Goal: Information Seeking & Learning: Learn about a topic

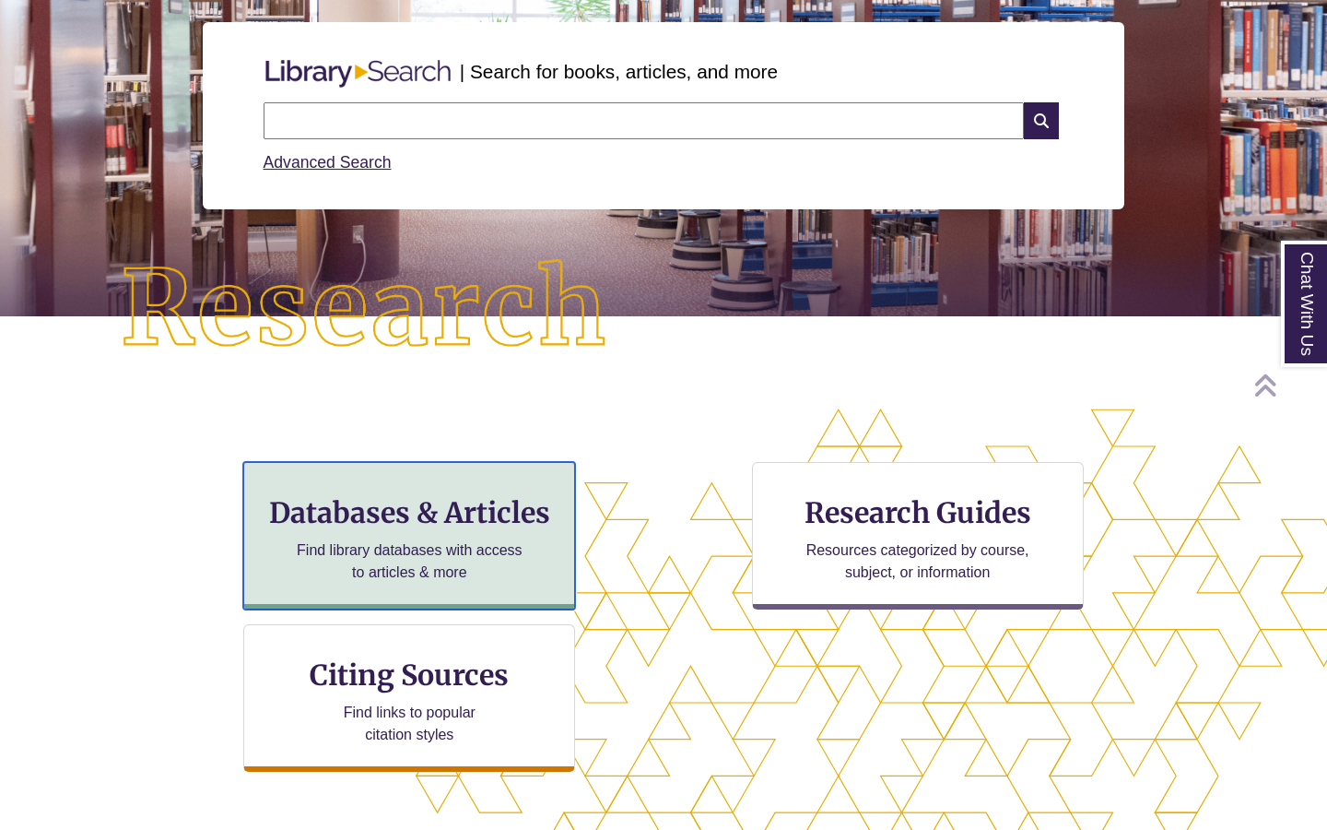
click at [466, 489] on div "Databases & Articles Find library databases with access to articles & more" at bounding box center [409, 535] width 332 height 147
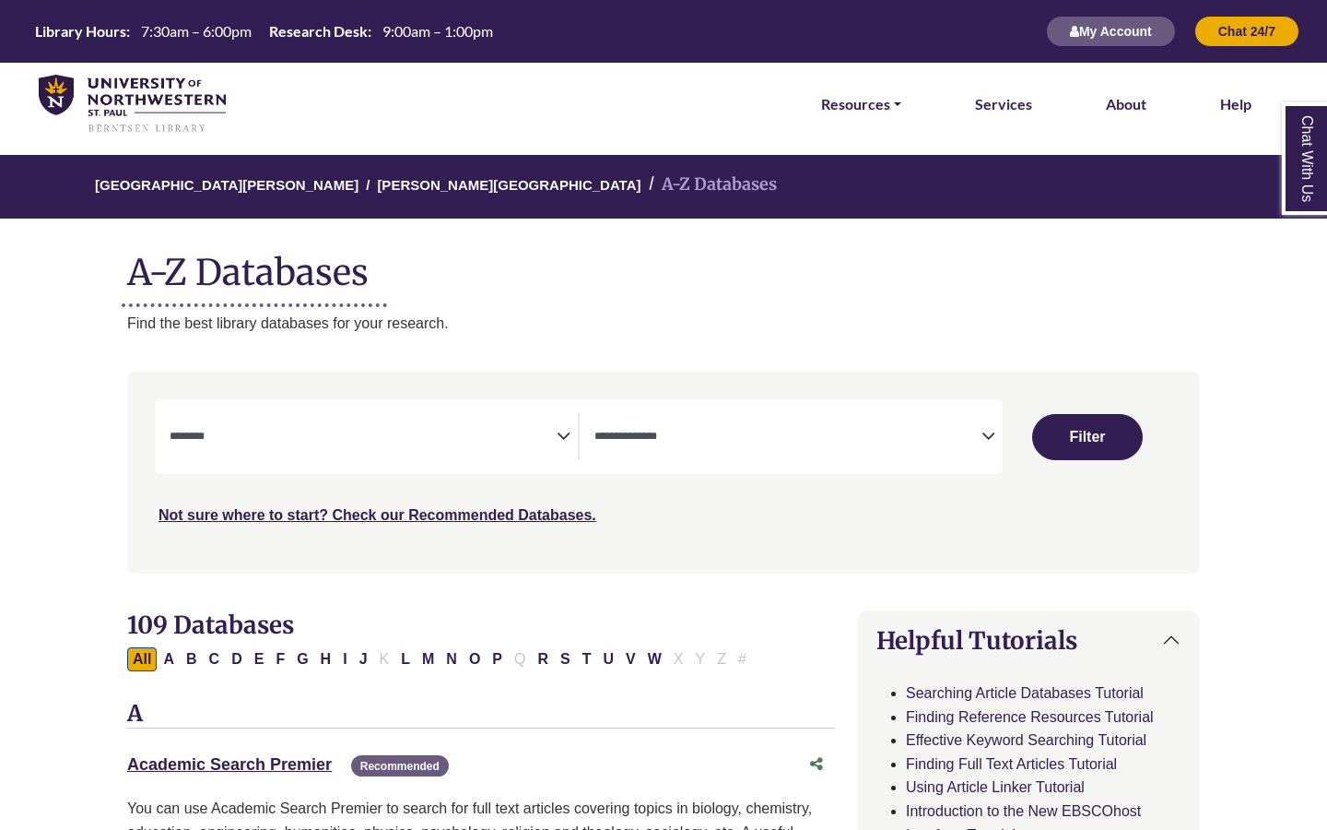
select select "Database Subject Filter"
select select "Database Types Filter"
click at [501, 659] on button "P" at bounding box center [497, 659] width 21 height 24
select select "Database Subject Filter"
select select "Database Types Filter"
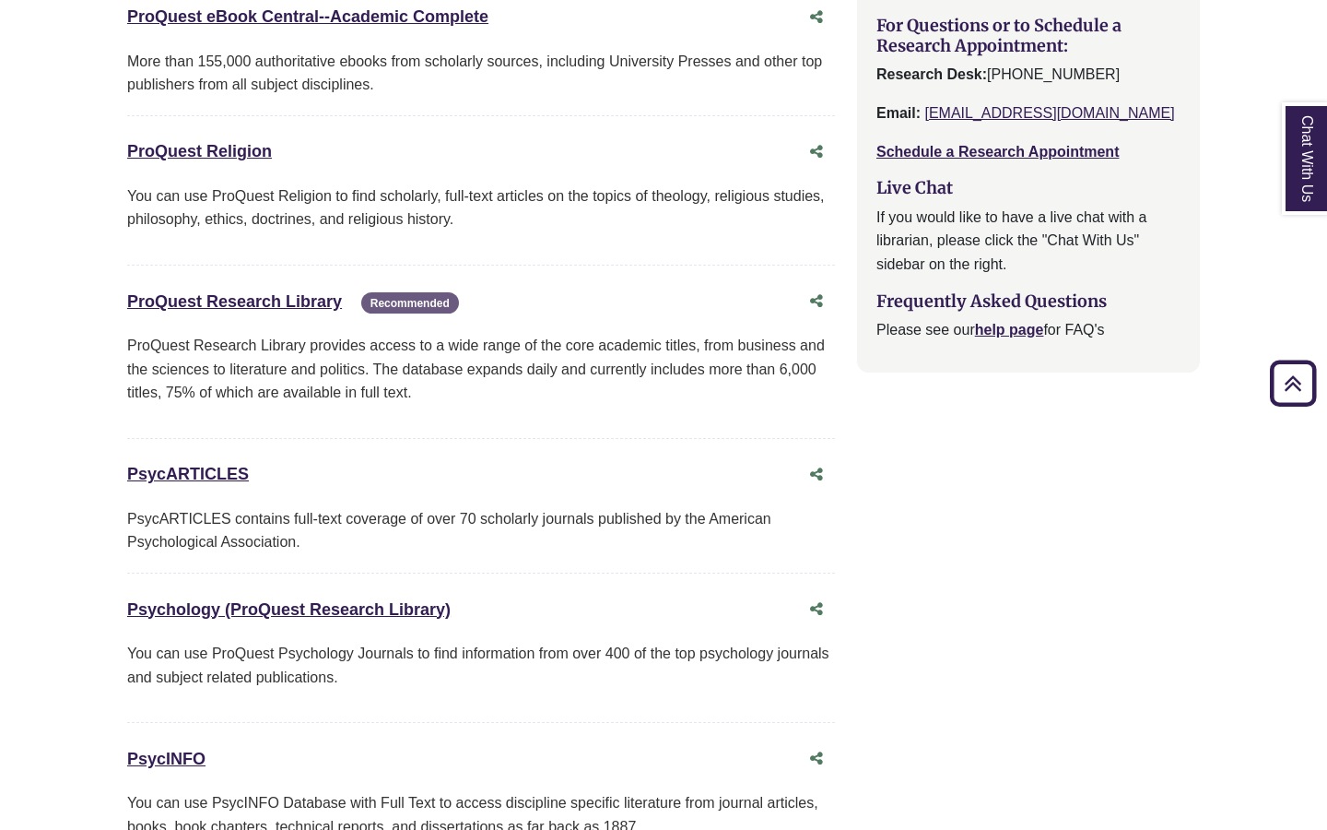
scroll to position [2002, 0]
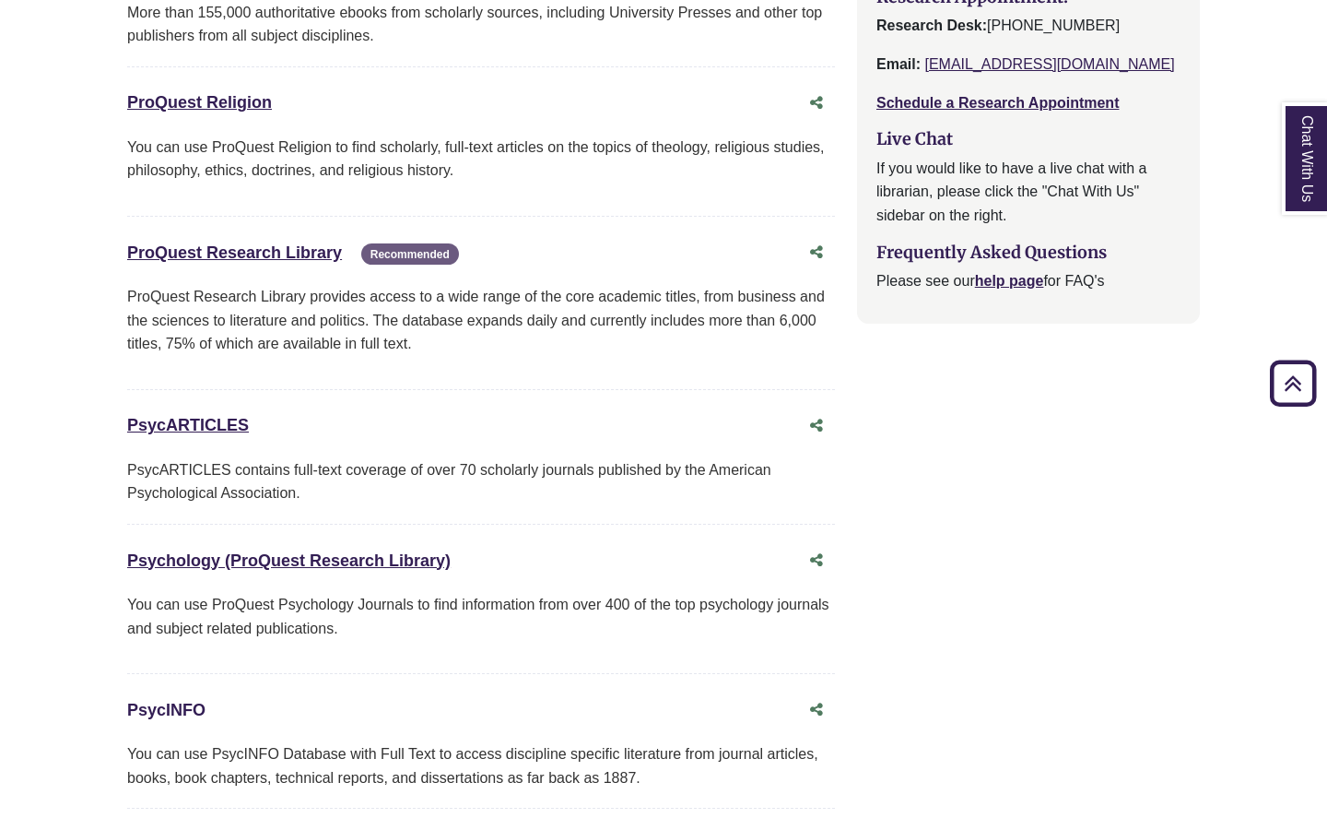
click at [191, 715] on link "PsycINFO This link opens in a new window" at bounding box center [166, 710] width 78 height 18
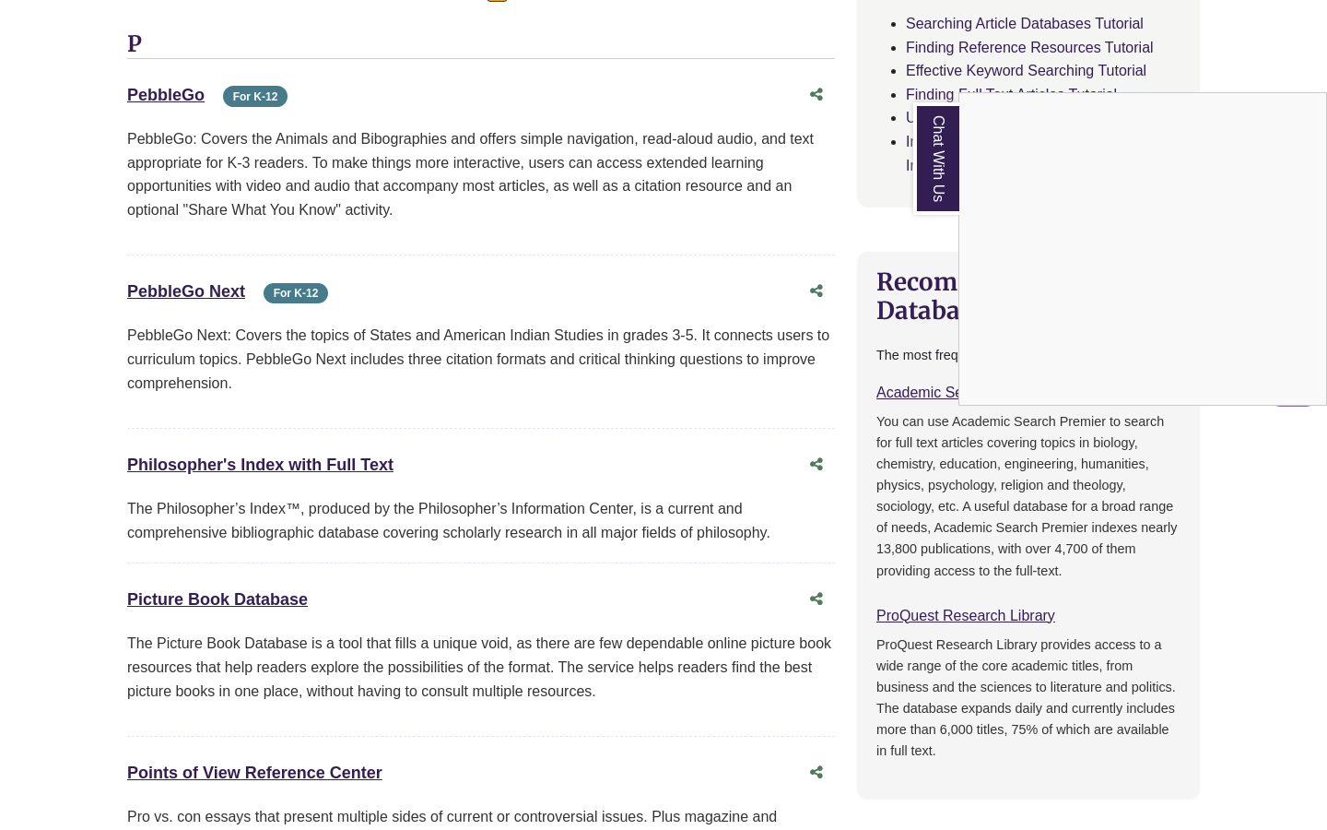
scroll to position [702, 0]
